Goal: Task Accomplishment & Management: Manage account settings

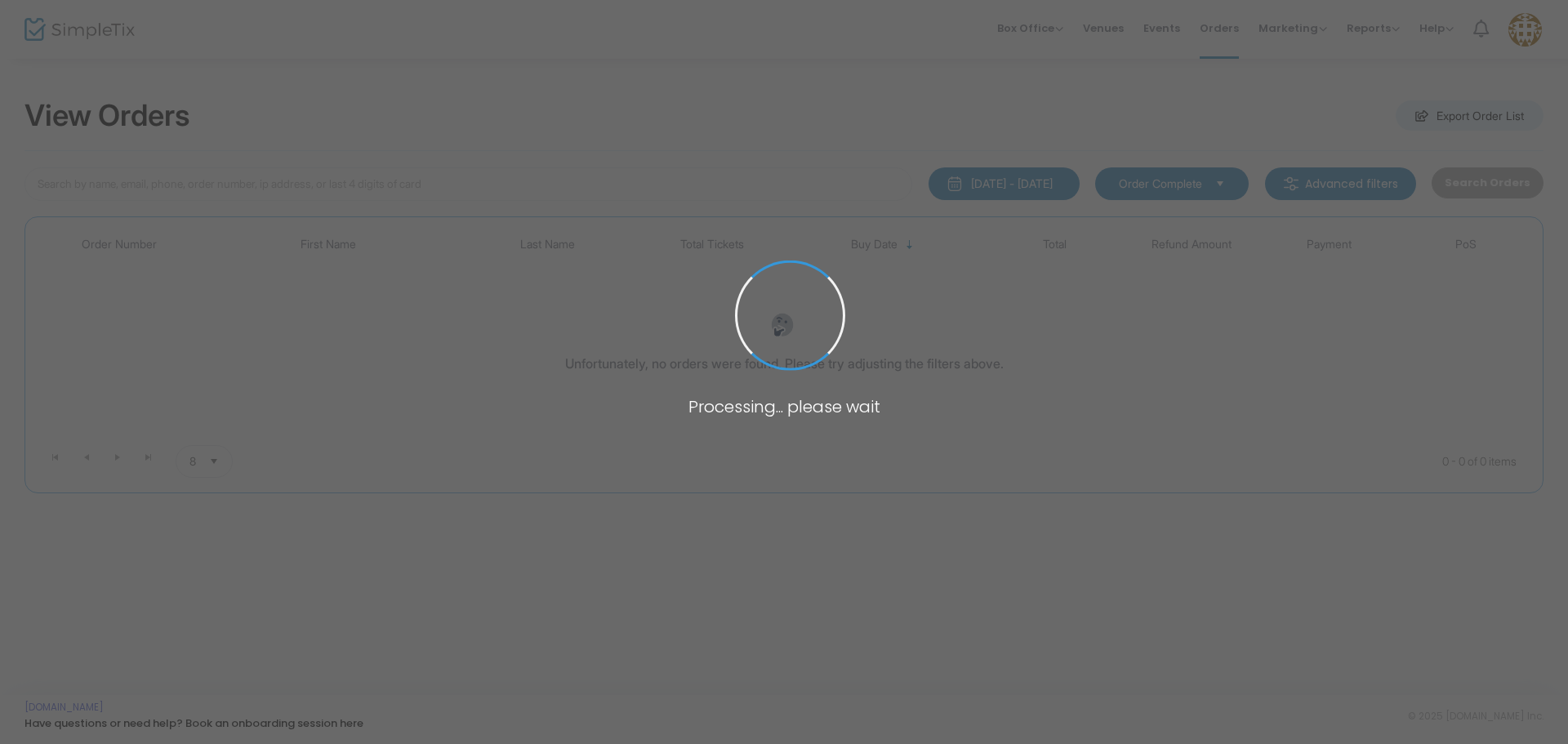
type input "[PERSON_NAME]"
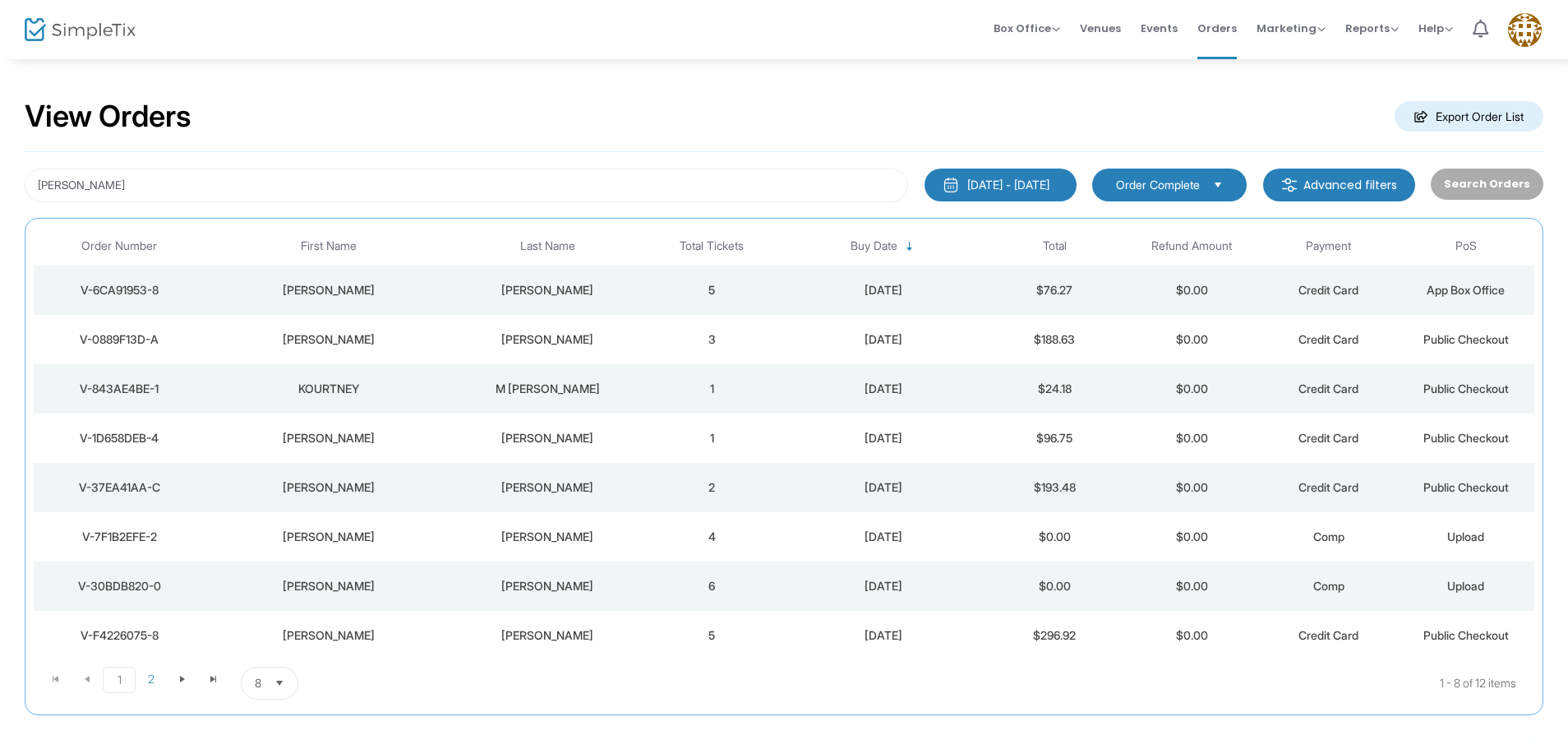
click at [590, 440] on div "[PERSON_NAME]" at bounding box center [548, 438] width 184 height 17
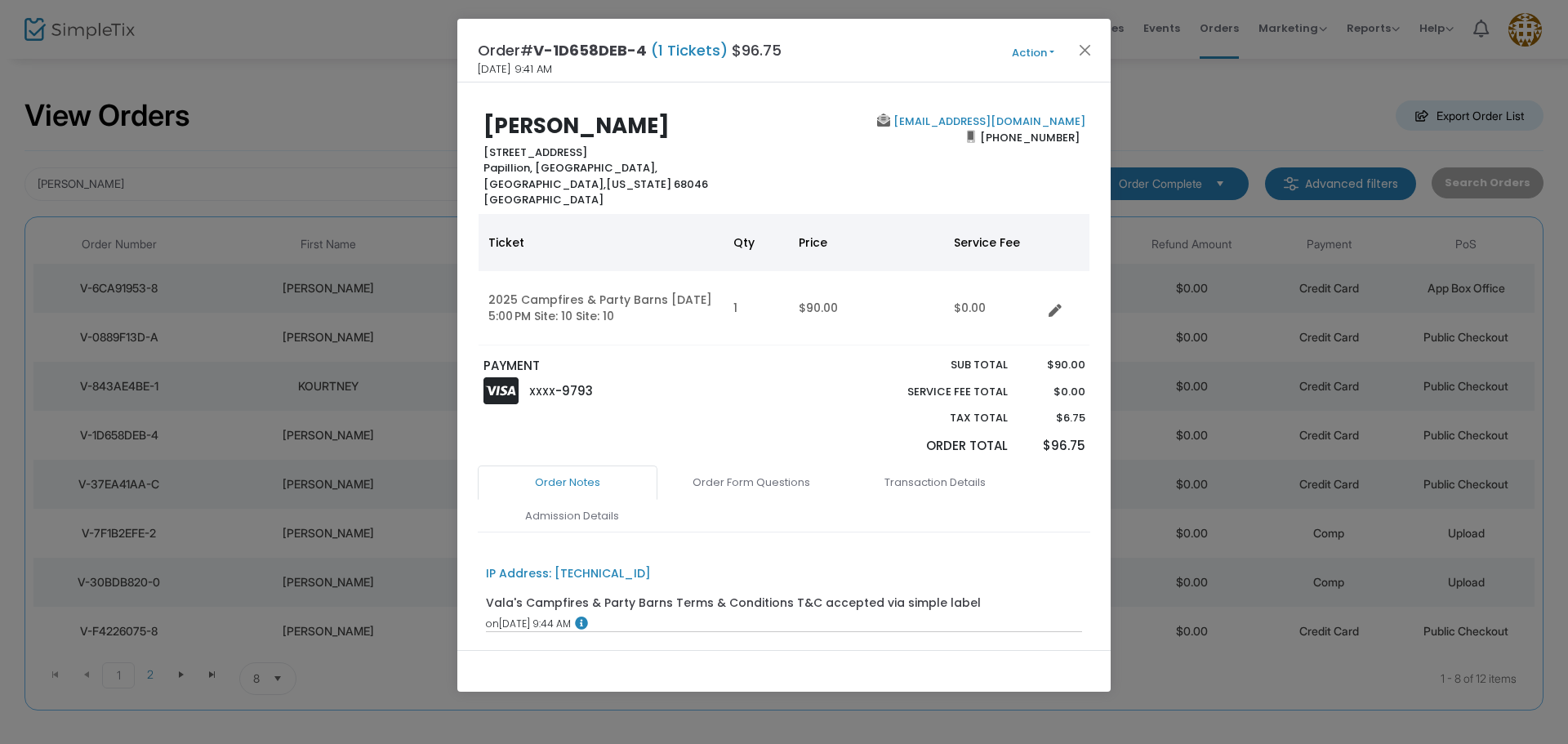
click at [1031, 51] on button "Action" at bounding box center [1033, 53] width 98 height 18
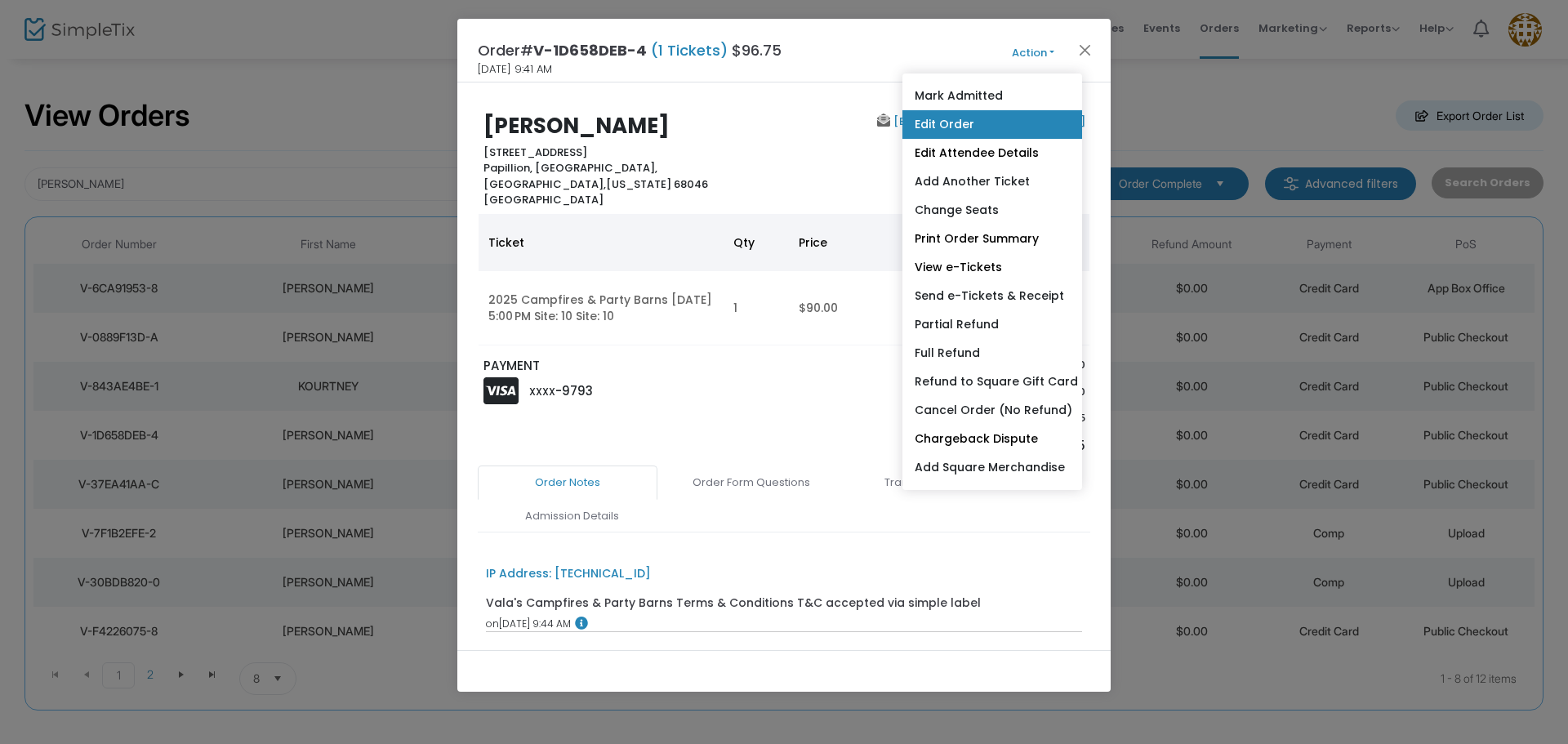
click at [955, 115] on link "Edit Order" at bounding box center [992, 124] width 180 height 28
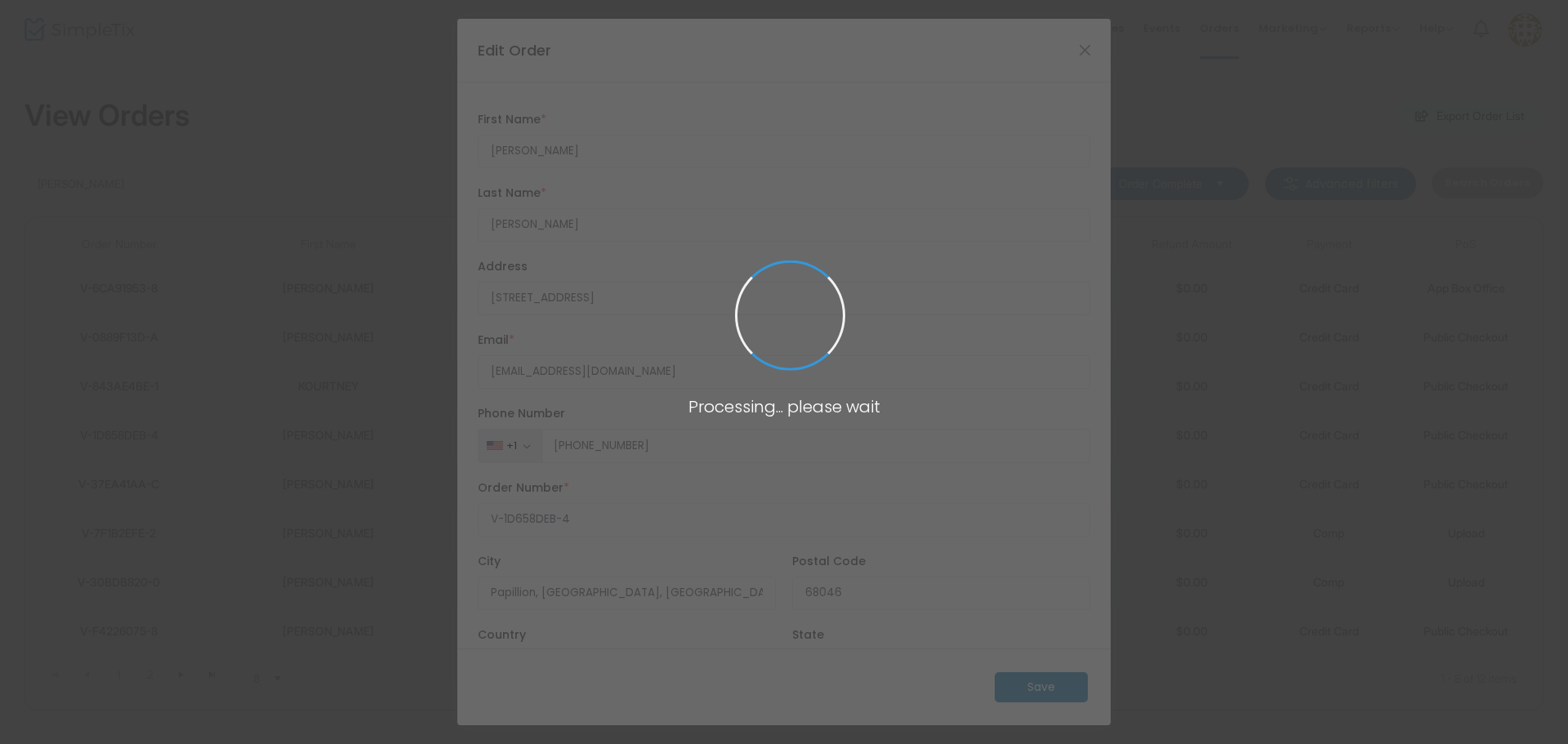
type input "[GEOGRAPHIC_DATA]"
type input "[US_STATE]"
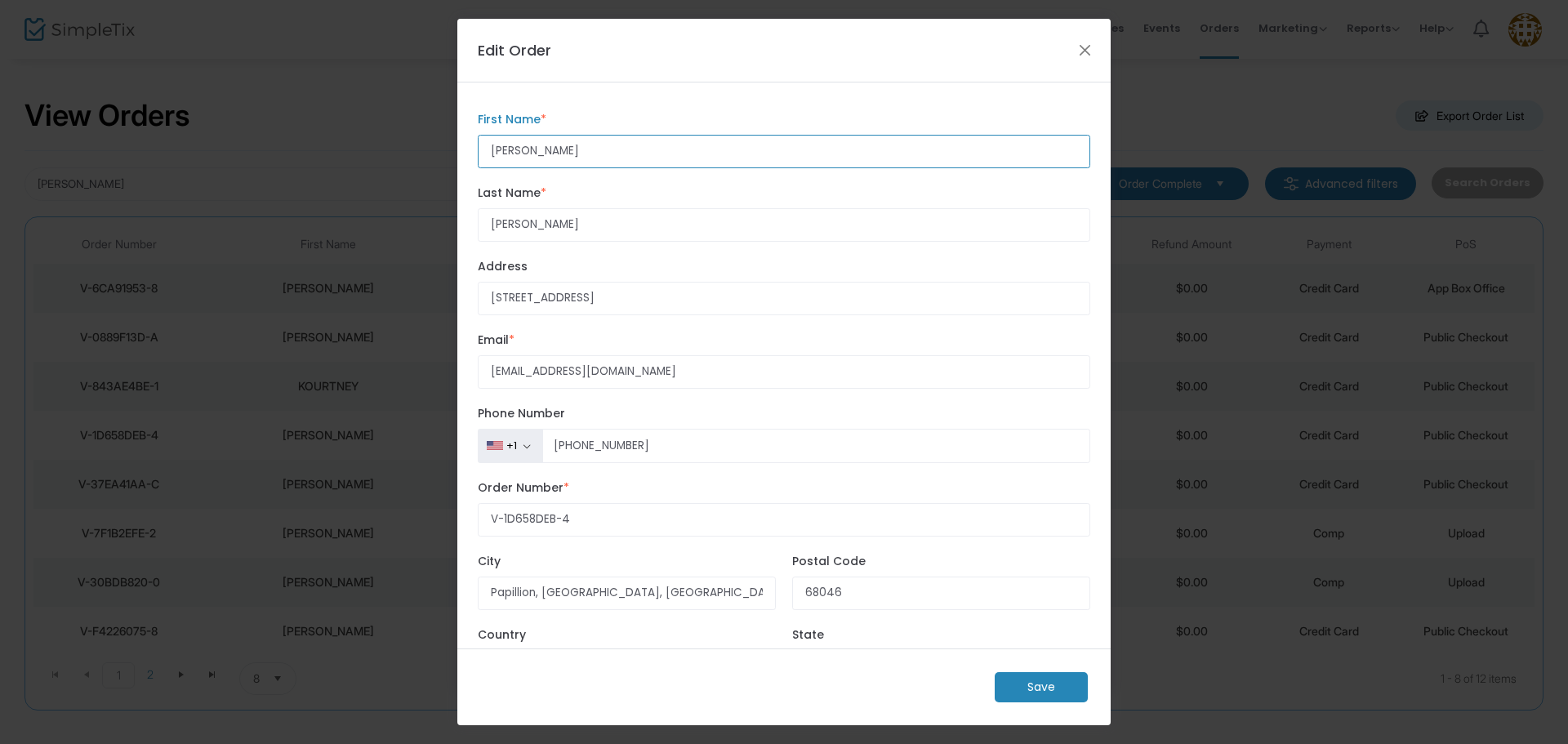
drag, startPoint x: 546, startPoint y: 156, endPoint x: 439, endPoint y: 129, distance: 110.4
click at [442, 130] on ngb-modal-window "Edit Order [PERSON_NAME] First Name * First Name is required. [PERSON_NAME] Las…" at bounding box center [784, 372] width 1568 height 744
type input "[PERSON_NAME]"
drag, startPoint x: 657, startPoint y: 380, endPoint x: 397, endPoint y: 338, distance: 263.4
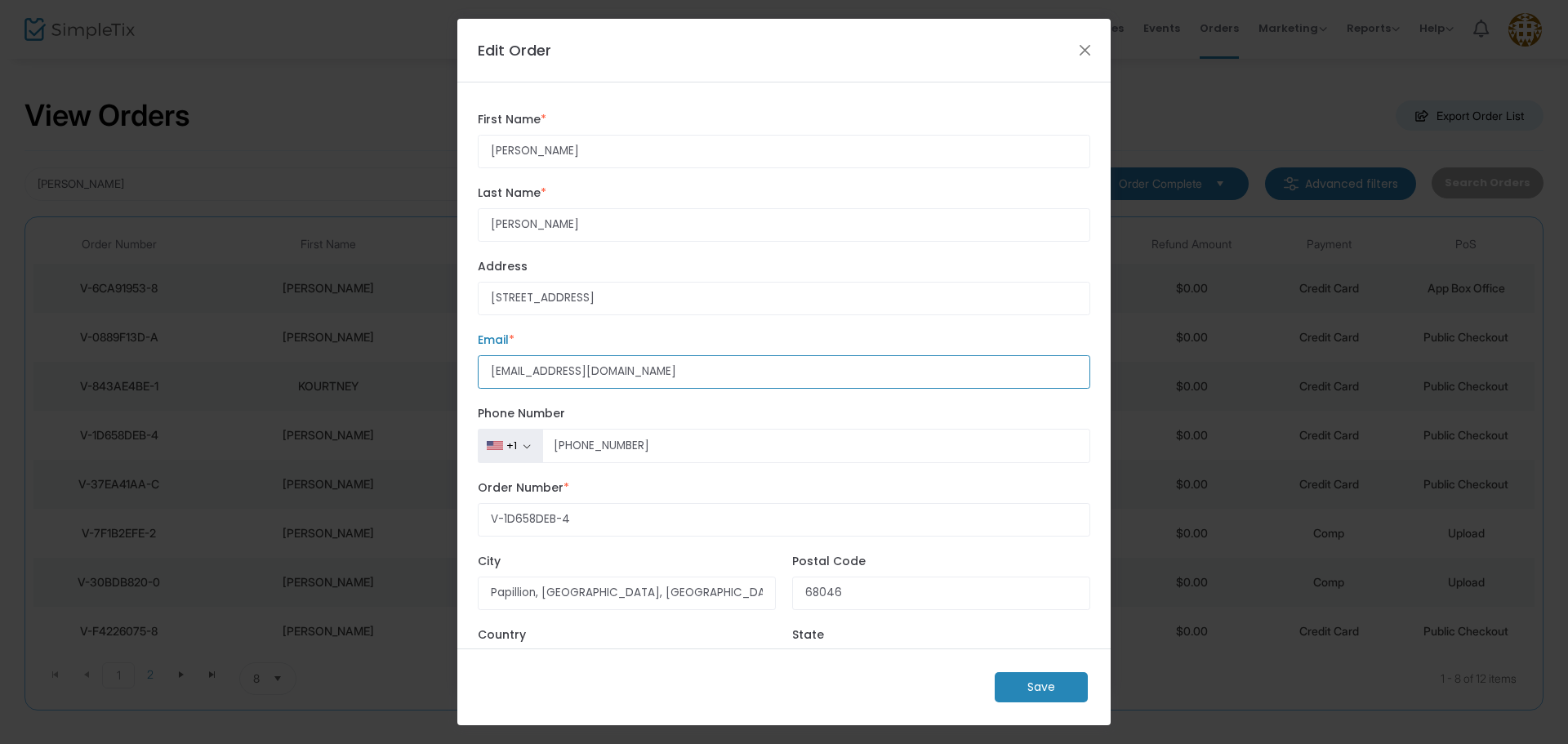
click at [400, 341] on ngb-modal-window "Edit Order [PERSON_NAME] First Name * First Name is required. [PERSON_NAME] Las…" at bounding box center [784, 372] width 1568 height 744
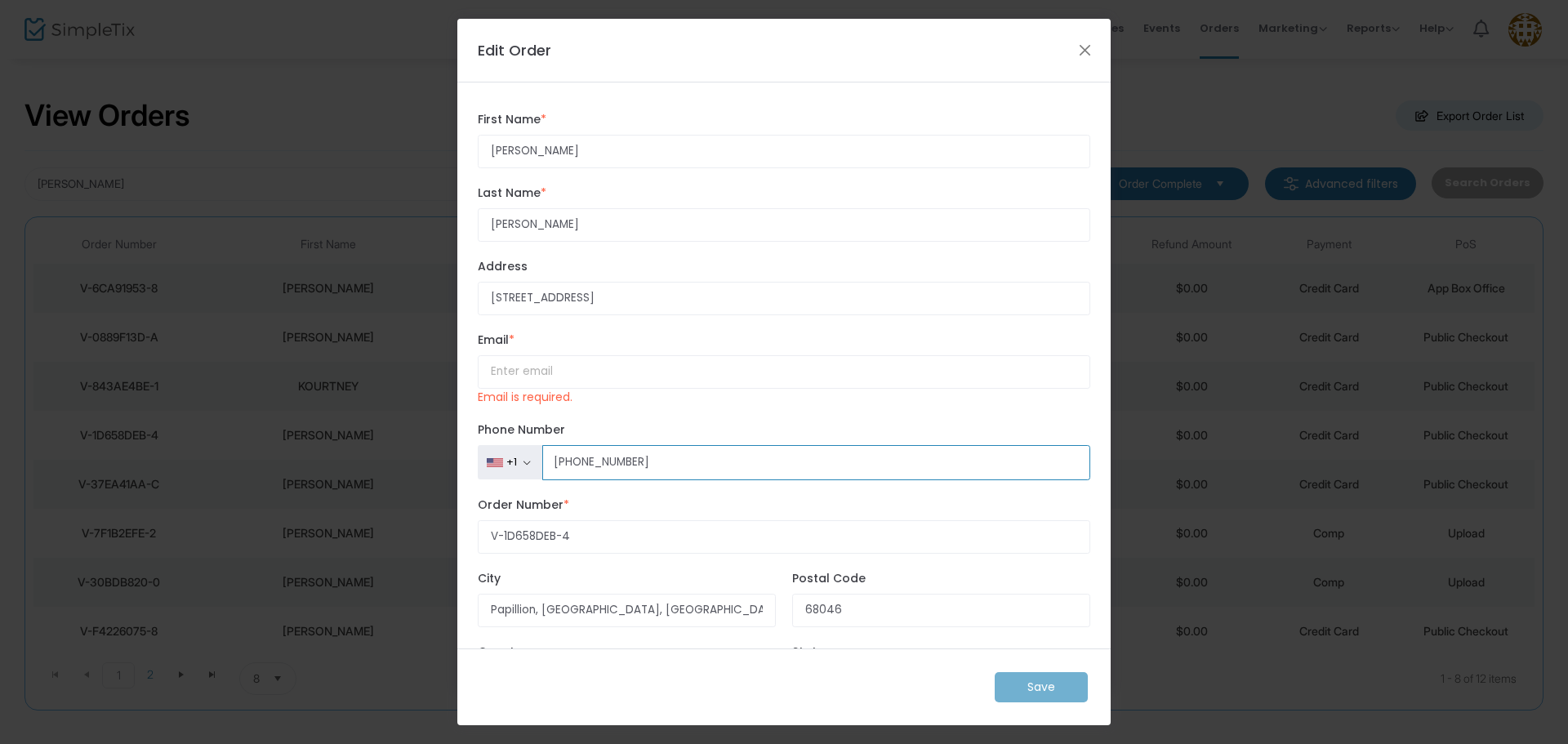
drag, startPoint x: 654, startPoint y: 440, endPoint x: 520, endPoint y: 425, distance: 134.8
click at [521, 425] on div "+1 [GEOGRAPHIC_DATA] +1 [GEOGRAPHIC_DATA] +44 [GEOGRAPHIC_DATA] +93 [GEOGRAPHIC…" at bounding box center [784, 450] width 629 height 58
click at [591, 373] on input "How would you like to receive the report? *" at bounding box center [784, 372] width 613 height 33
type input "f"
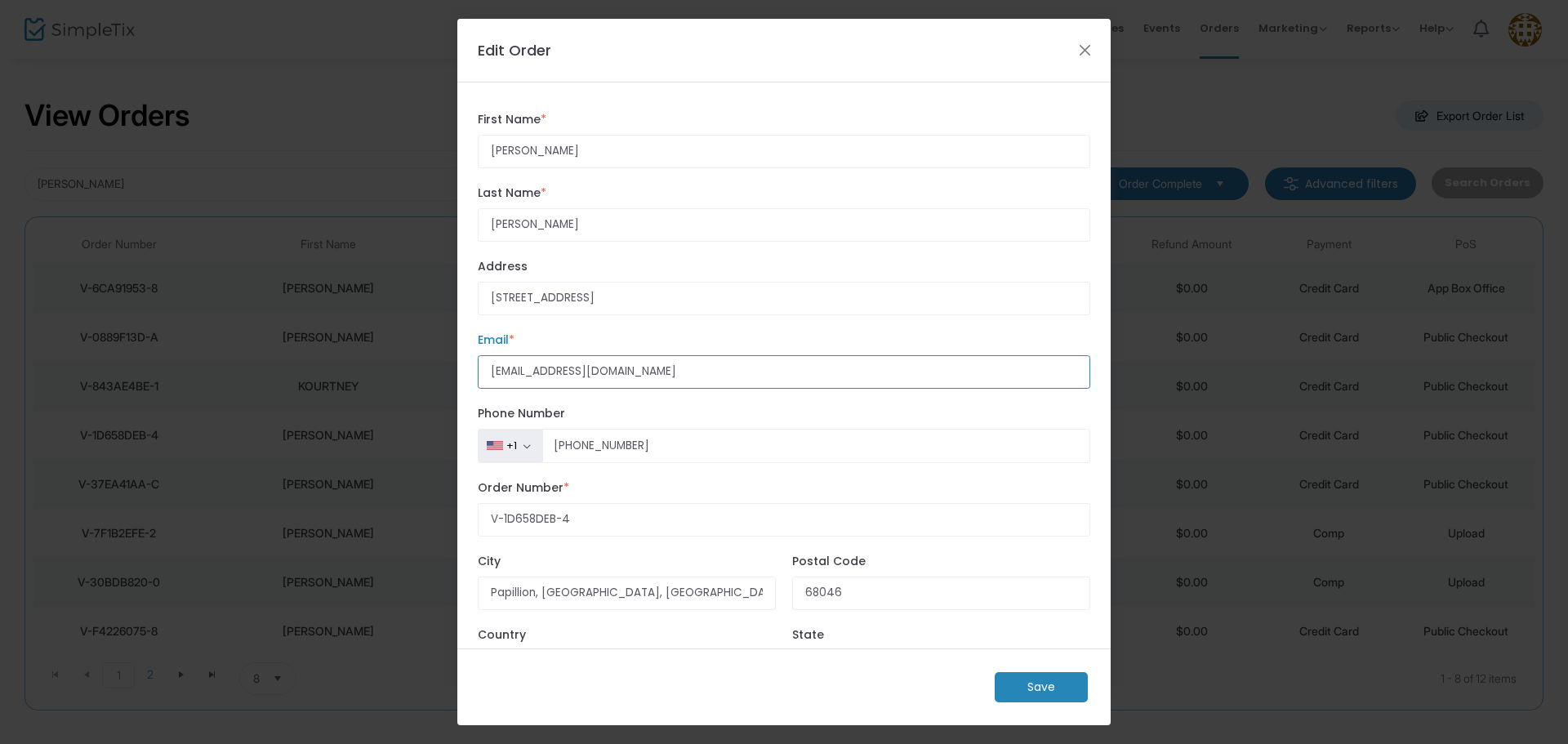
type input "[EMAIL_ADDRESS][DOMAIN_NAME]"
click at [1054, 686] on m-button "Save" at bounding box center [1041, 688] width 93 height 30
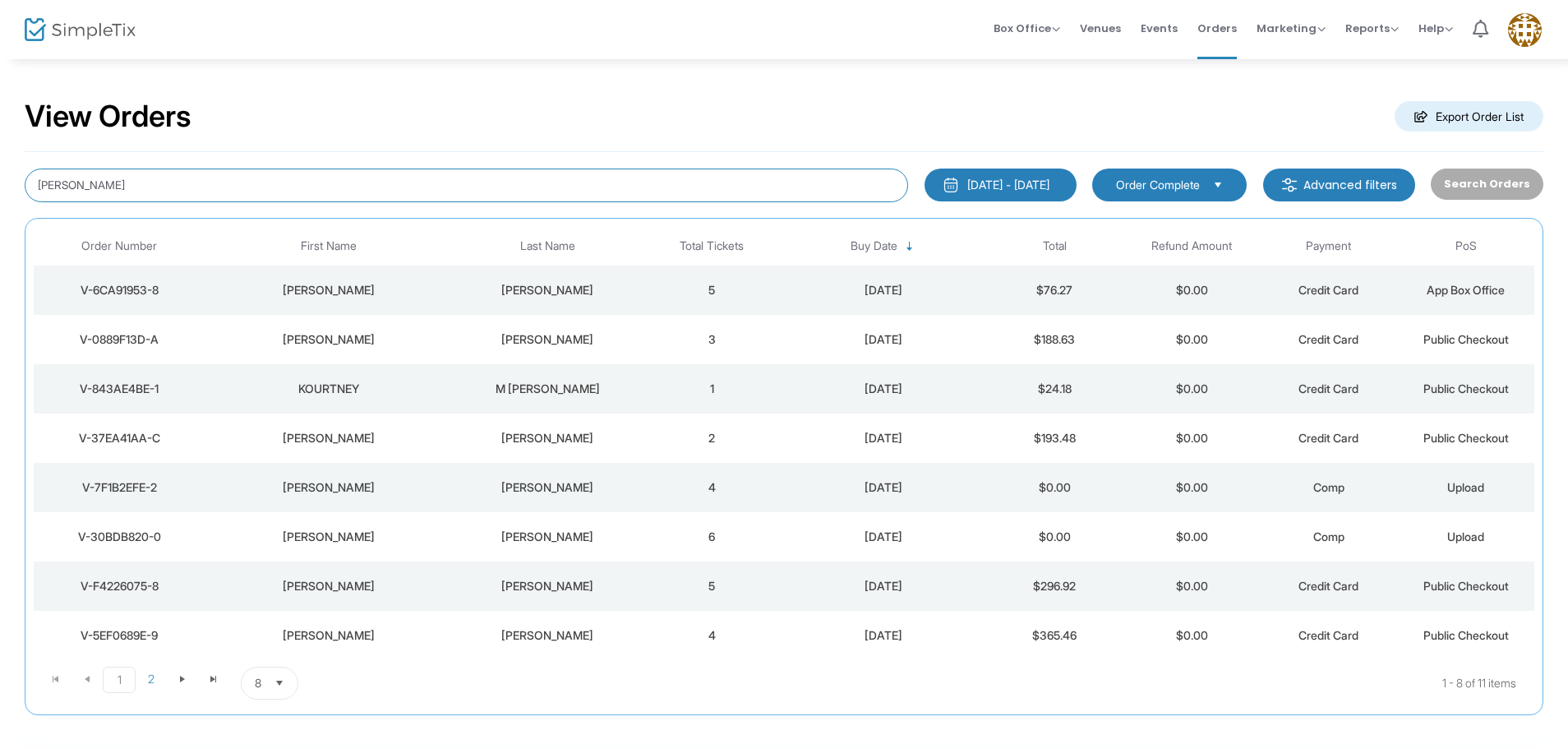
drag, startPoint x: 193, startPoint y: 185, endPoint x: 0, endPoint y: 170, distance: 193.6
click at [0, 170] on div "View Orders Export Order List [PERSON_NAME] [DATE] - [DATE] Last 30 Days [DATE]…" at bounding box center [784, 415] width 1568 height 716
type input "[PERSON_NAME]"
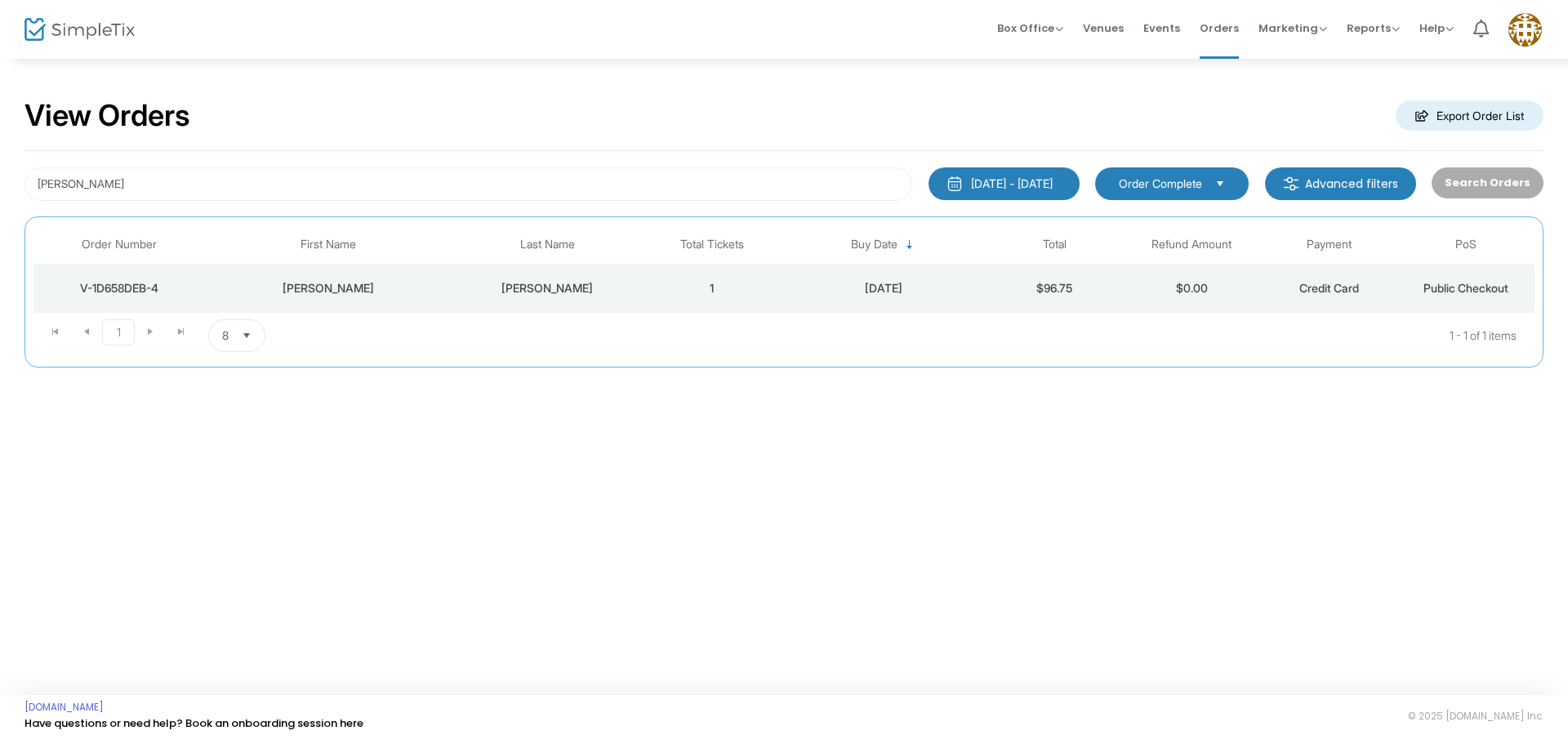
click at [779, 284] on td "1" at bounding box center [711, 288] width 137 height 49
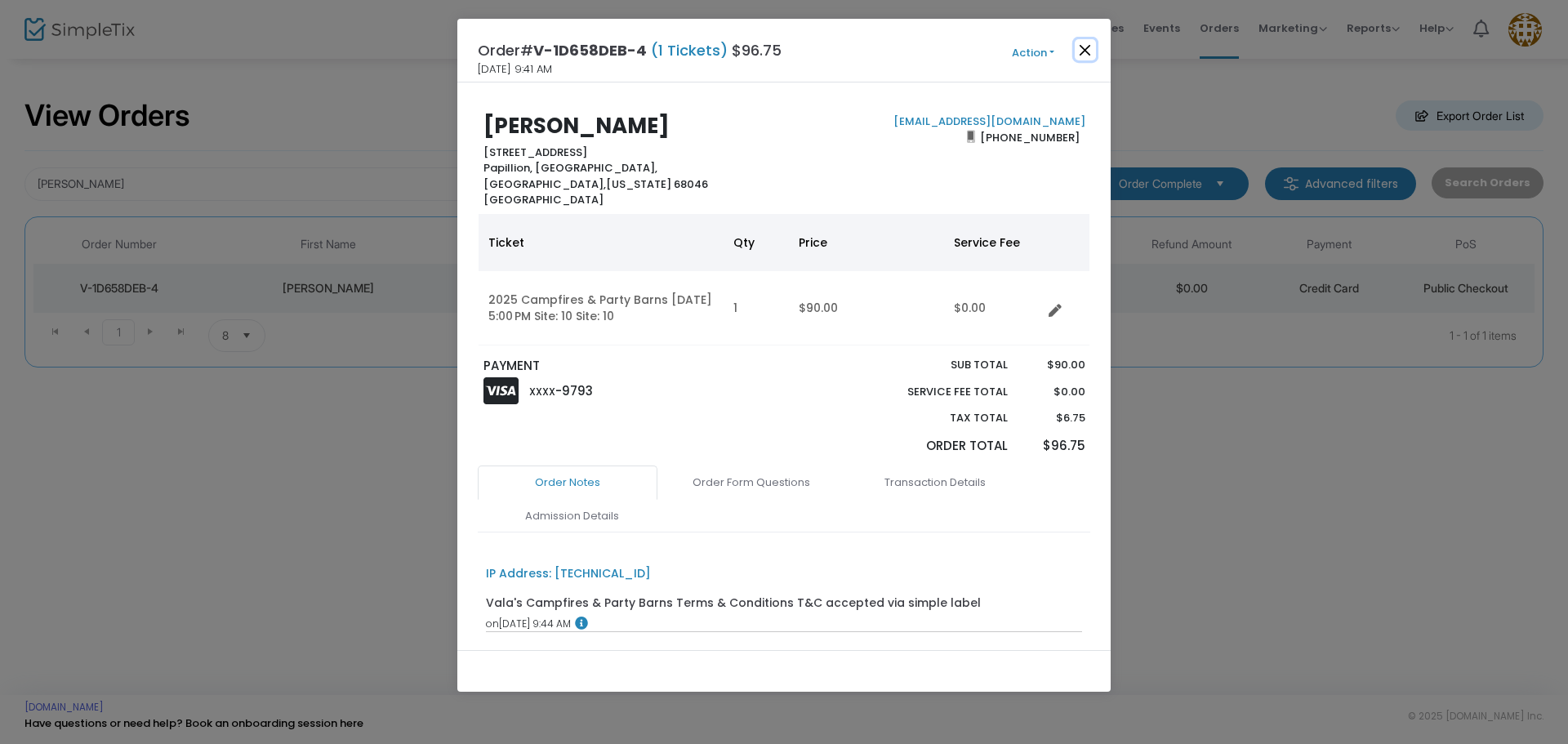
click at [1086, 46] on button "Close" at bounding box center [1085, 50] width 22 height 22
